Goal: Transaction & Acquisition: Purchase product/service

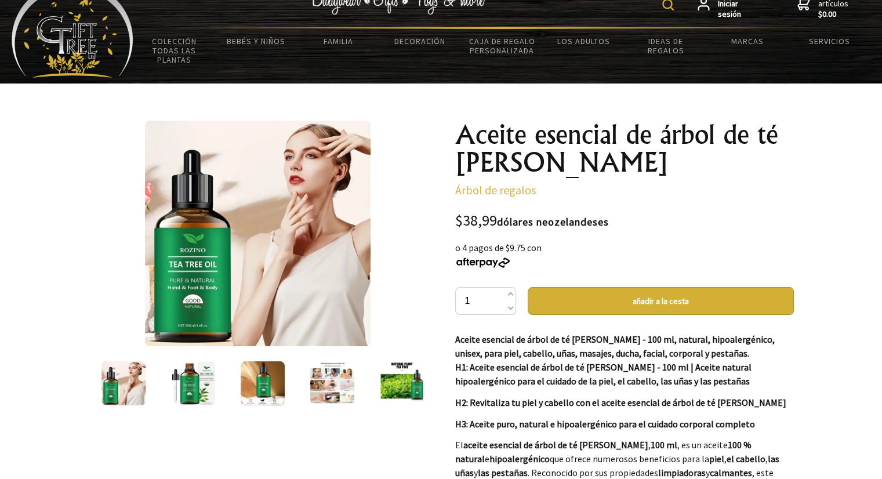
scroll to position [6, 0]
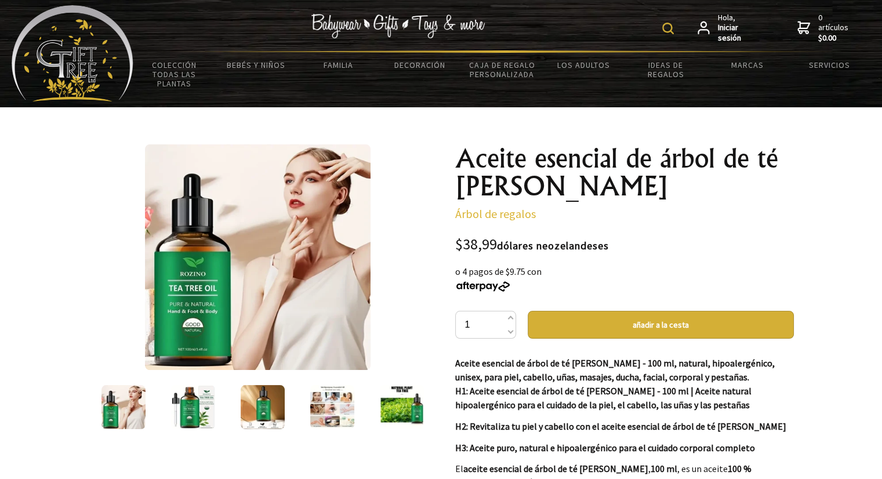
click at [186, 400] on img at bounding box center [193, 407] width 44 height 44
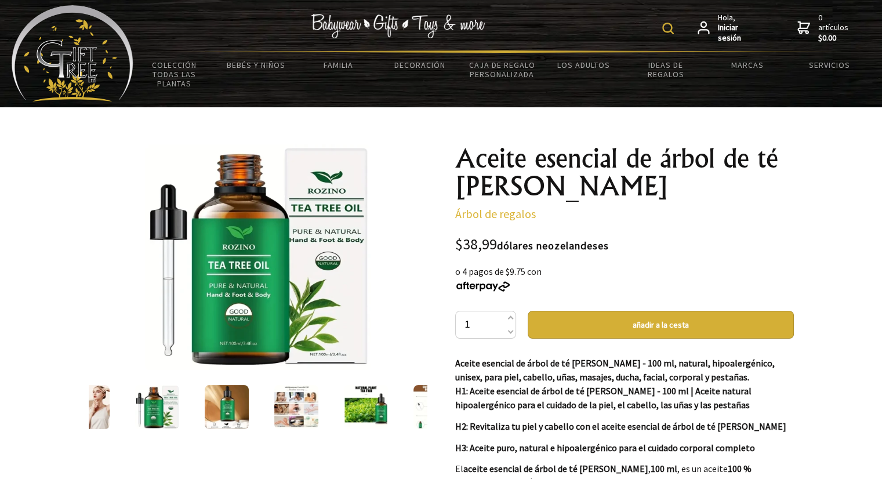
click at [218, 401] on img at bounding box center [227, 407] width 44 height 44
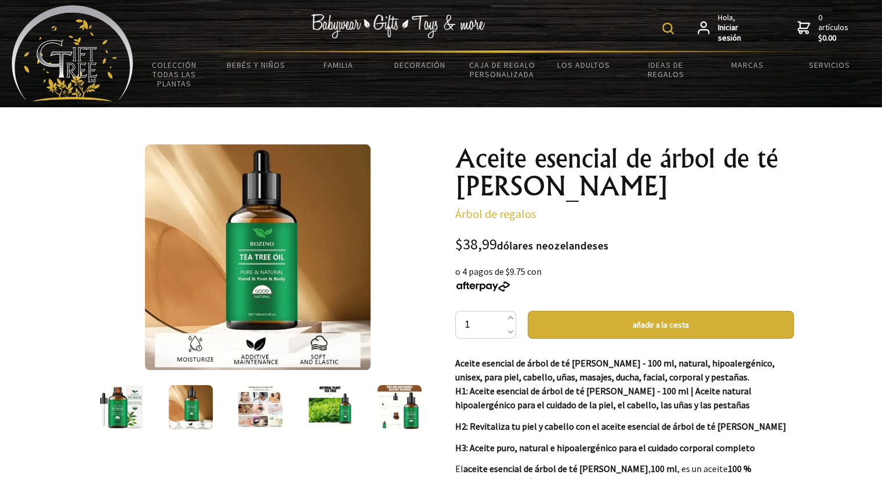
click at [125, 411] on img at bounding box center [121, 407] width 44 height 44
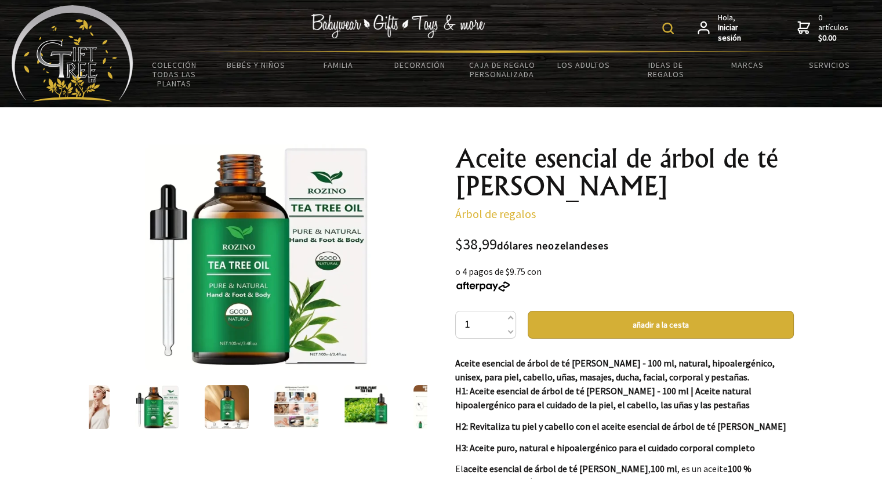
click at [270, 410] on div at bounding box center [297, 407] width 70 height 49
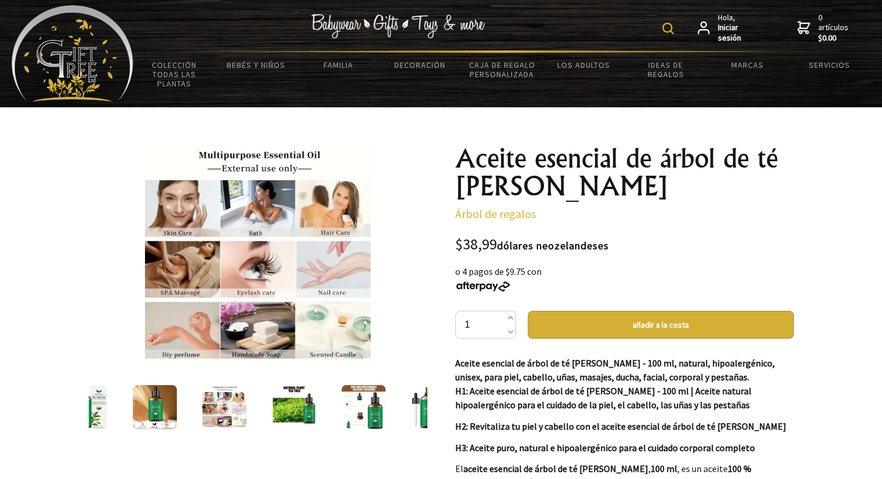
click at [287, 407] on img at bounding box center [294, 407] width 44 height 44
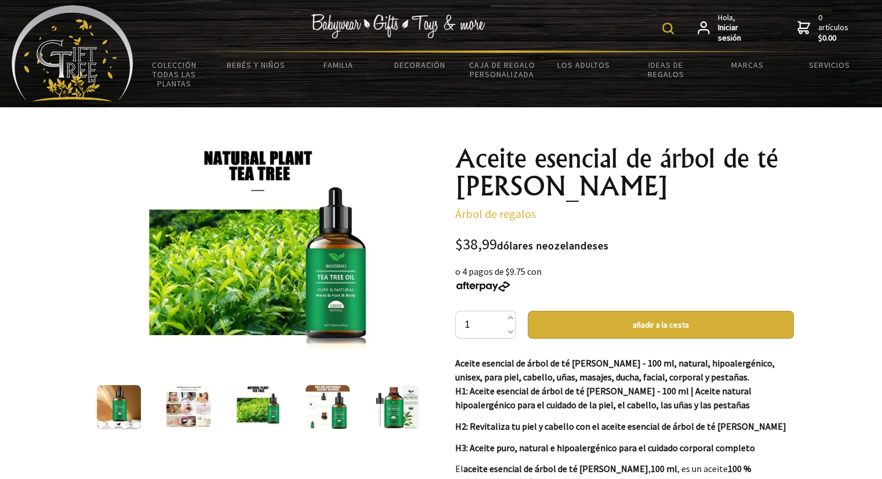
click at [325, 409] on img at bounding box center [328, 407] width 44 height 44
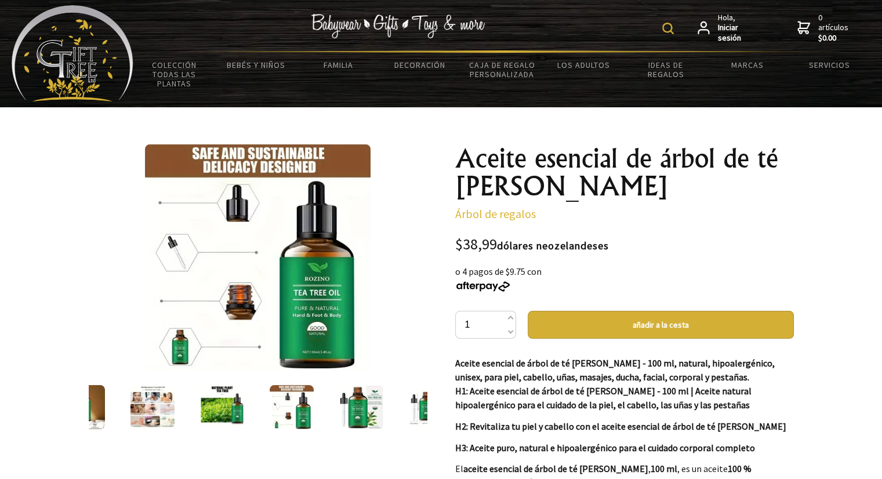
click at [354, 407] on img at bounding box center [361, 407] width 44 height 44
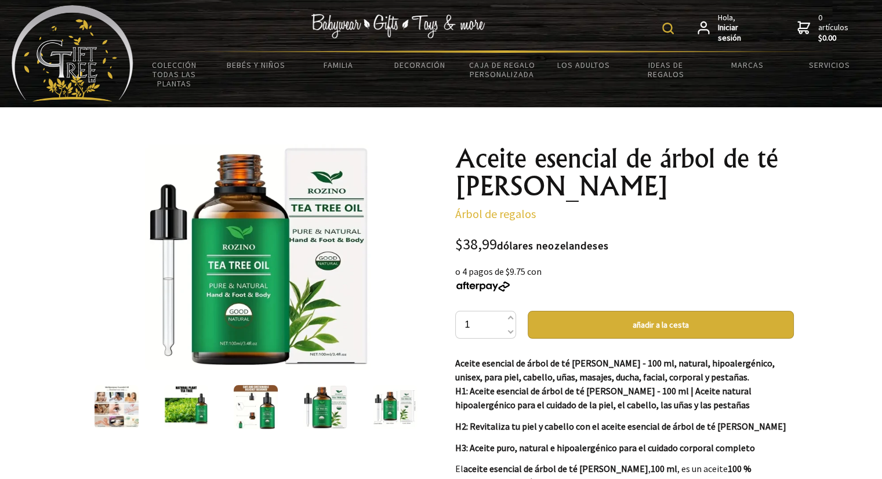
click at [374, 409] on img at bounding box center [395, 407] width 44 height 44
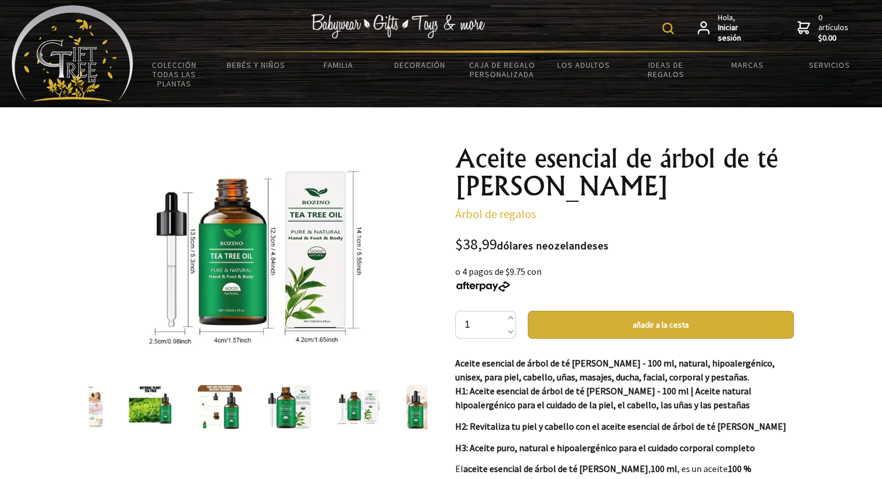
click at [410, 407] on img at bounding box center [429, 407] width 44 height 44
